Goal: Information Seeking & Learning: Learn about a topic

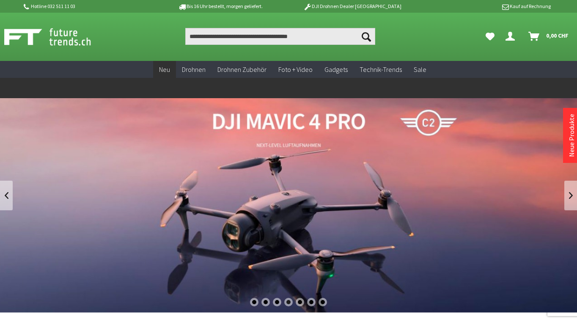
click at [166, 66] on span "Neu" at bounding box center [164, 69] width 11 height 8
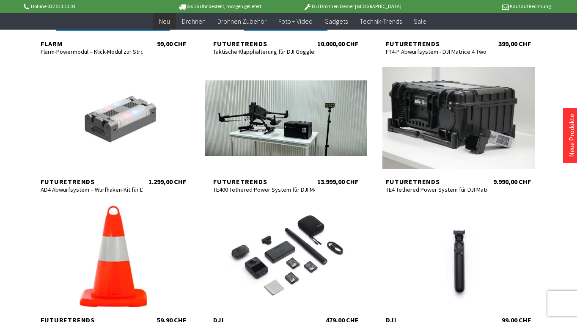
scroll to position [400, 0]
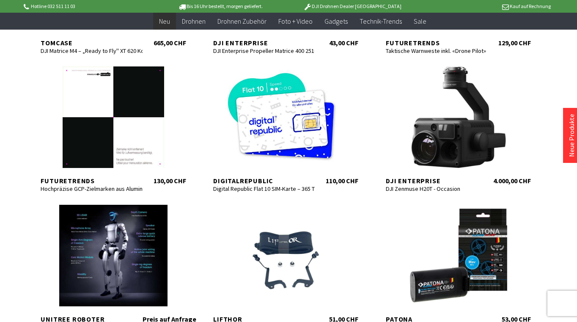
scroll to position [954, 0]
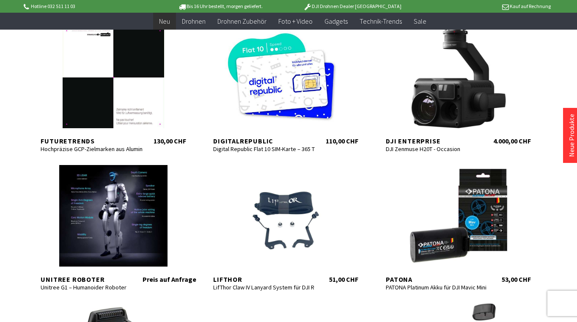
scroll to position [994, 0]
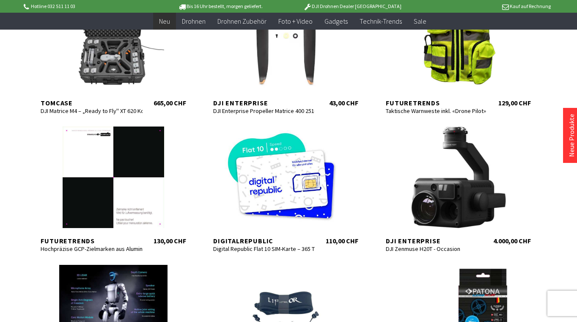
scroll to position [887, 0]
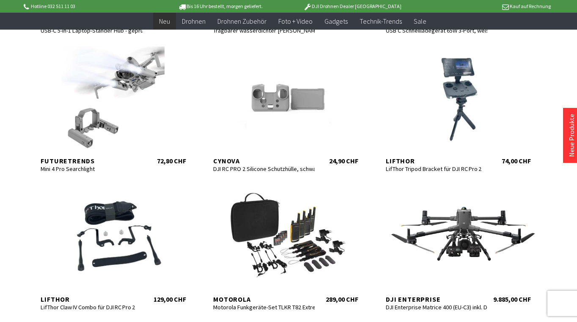
scroll to position [1527, 0]
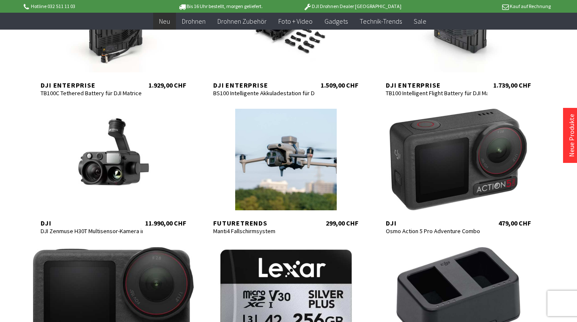
scroll to position [1880, 0]
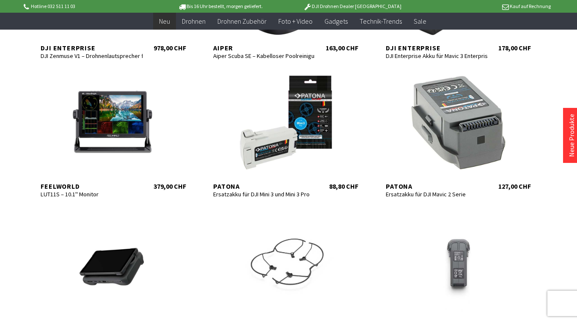
scroll to position [2610, 0]
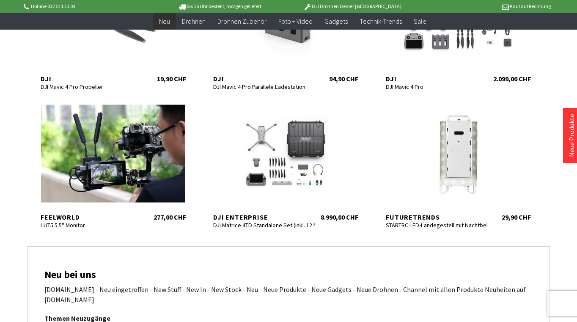
scroll to position [2991, 0]
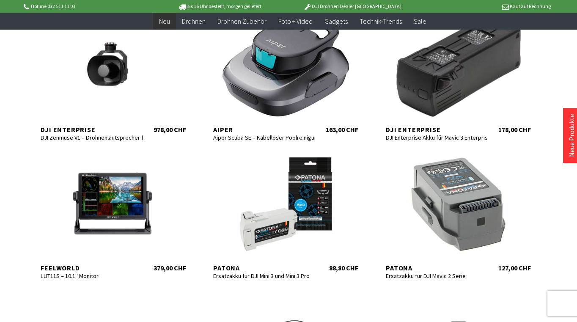
scroll to position [2520, 0]
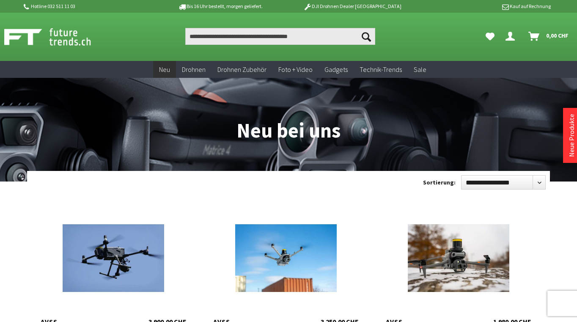
drag, startPoint x: 282, startPoint y: 63, endPoint x: 272, endPoint y: 71, distance: 12.8
click at [282, 63] on link "Foto + Video" at bounding box center [295, 69] width 46 height 17
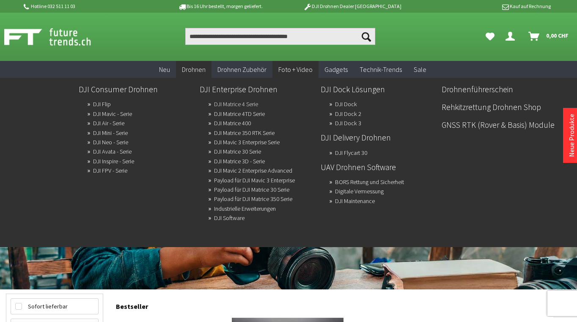
click at [252, 106] on link "DJI Matrice 4 Serie" at bounding box center [236, 104] width 44 height 12
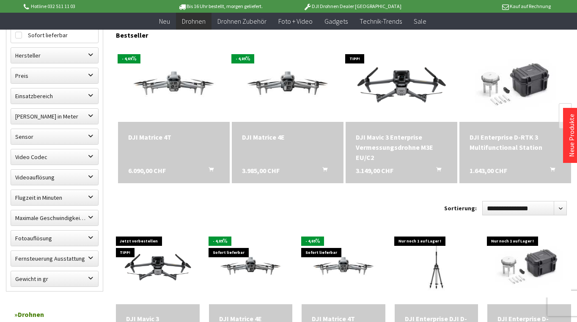
scroll to position [254, 0]
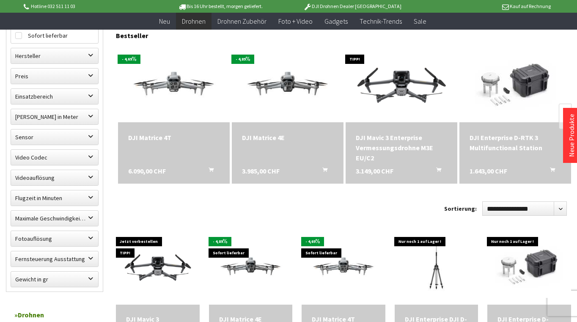
click at [512, 143] on div "DJI Enterprise D-RTK 3 Multifunctional Station" at bounding box center [514, 142] width 91 height 20
click at [156, 137] on div "DJI Matrice 4T" at bounding box center [173, 137] width 91 height 10
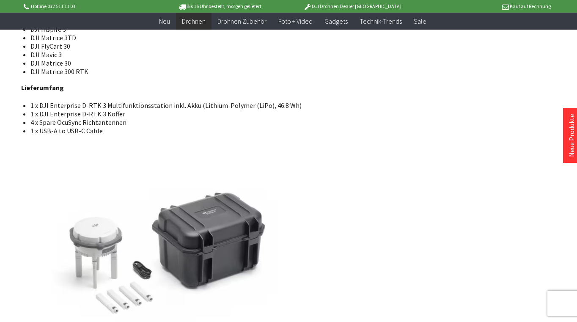
scroll to position [1065, 0]
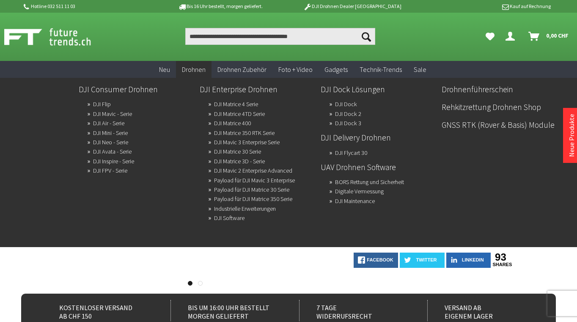
click at [482, 164] on ul "DJI Consumer Drohnen DJI Flip DJI Mavic - Serie DJI Air - Serie DJI Mini - Seri…" at bounding box center [316, 151] width 485 height 147
click at [370, 193] on link "Digitale Vermessung" at bounding box center [359, 191] width 49 height 12
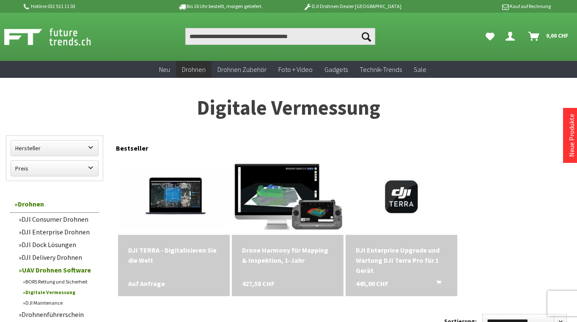
click at [477, 137] on div "Bestseller" at bounding box center [343, 145] width 455 height 21
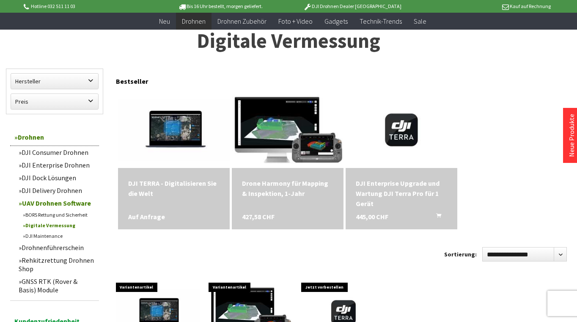
scroll to position [51, 0]
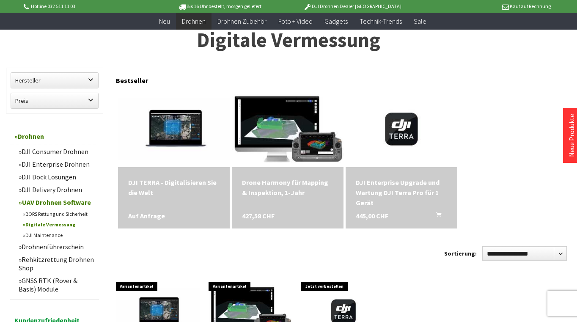
click at [389, 189] on div "DJI Enterprise Upgrade und Wartung DJI Terra Pro für 1 Gerät" at bounding box center [401, 192] width 91 height 30
click at [405, 249] on form "**********" at bounding box center [339, 253] width 455 height 14
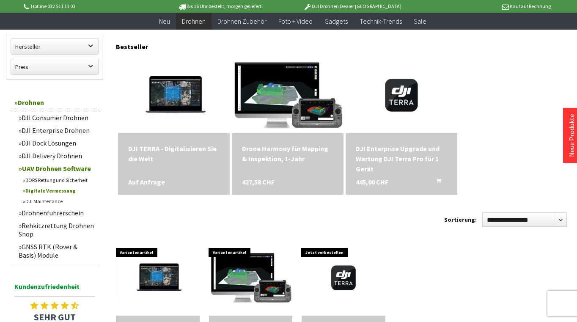
scroll to position [101, 0]
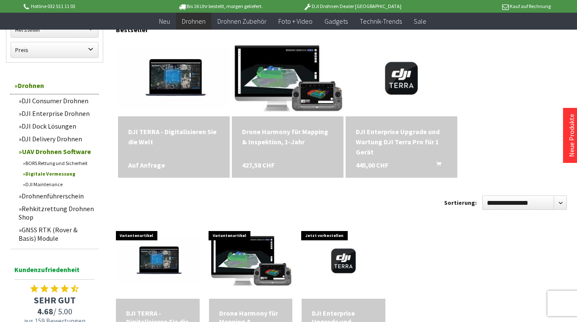
click at [180, 130] on div "DJI TERRA - Digitalisieren Sie die Welt" at bounding box center [173, 136] width 91 height 20
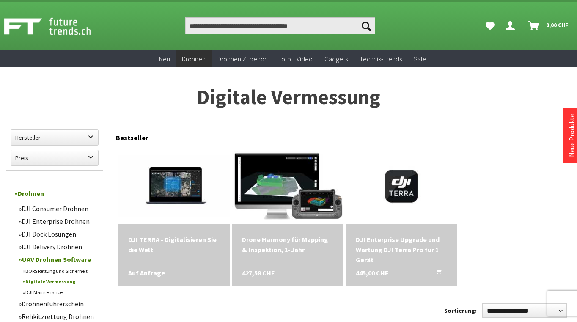
scroll to position [0, 0]
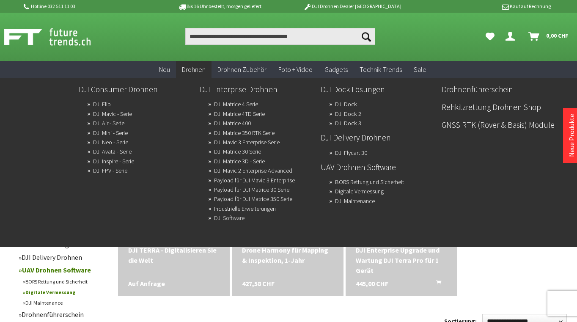
click at [234, 220] on link "DJI Software" at bounding box center [229, 218] width 30 height 12
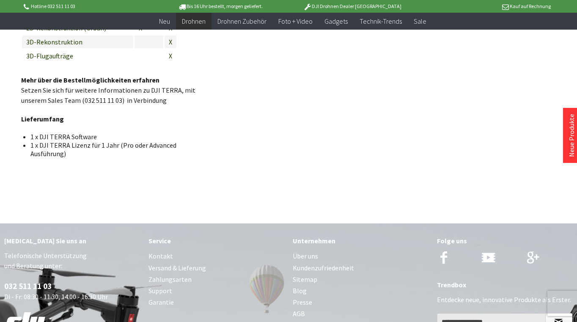
scroll to position [1234, 0]
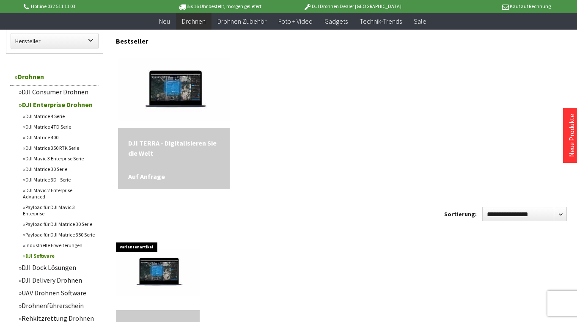
scroll to position [238, 0]
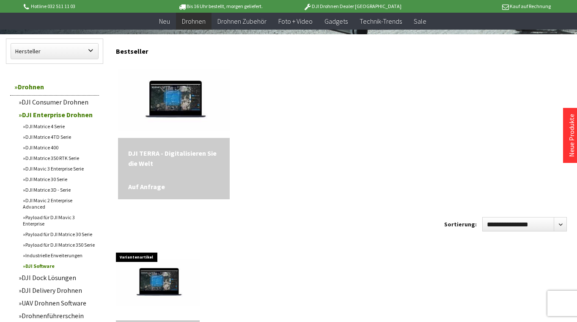
click at [151, 159] on div "DJI TERRA - Digitalisieren Sie die Welt" at bounding box center [173, 158] width 91 height 20
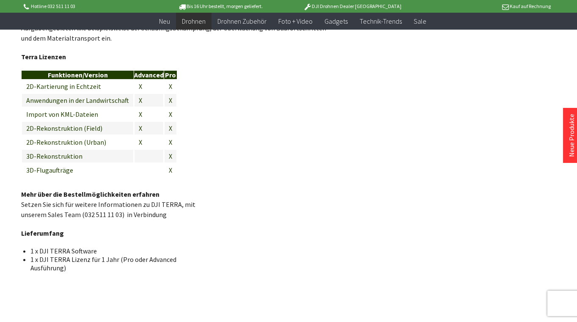
scroll to position [1121, 0]
